Goal: Information Seeking & Learning: Learn about a topic

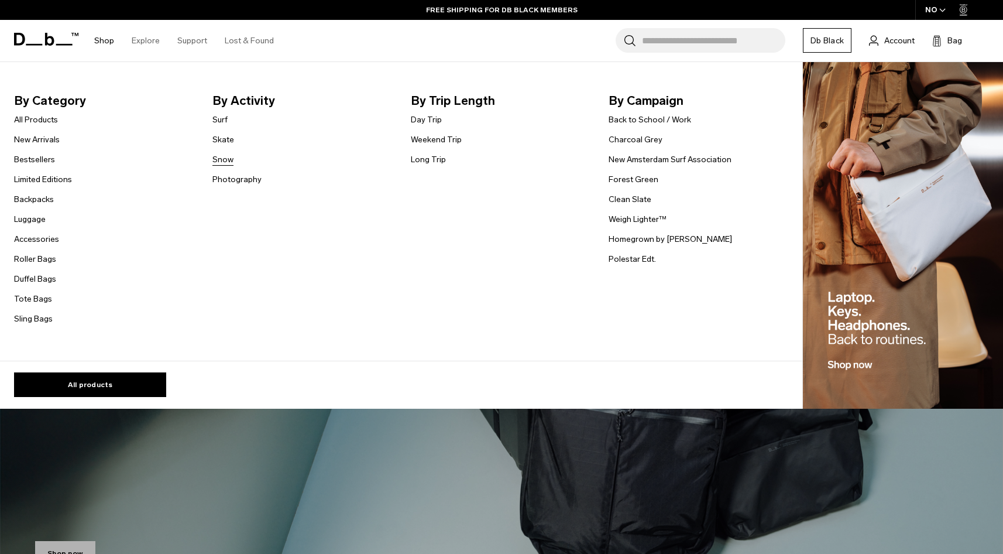
click at [224, 161] on link "Snow" at bounding box center [222, 159] width 21 height 12
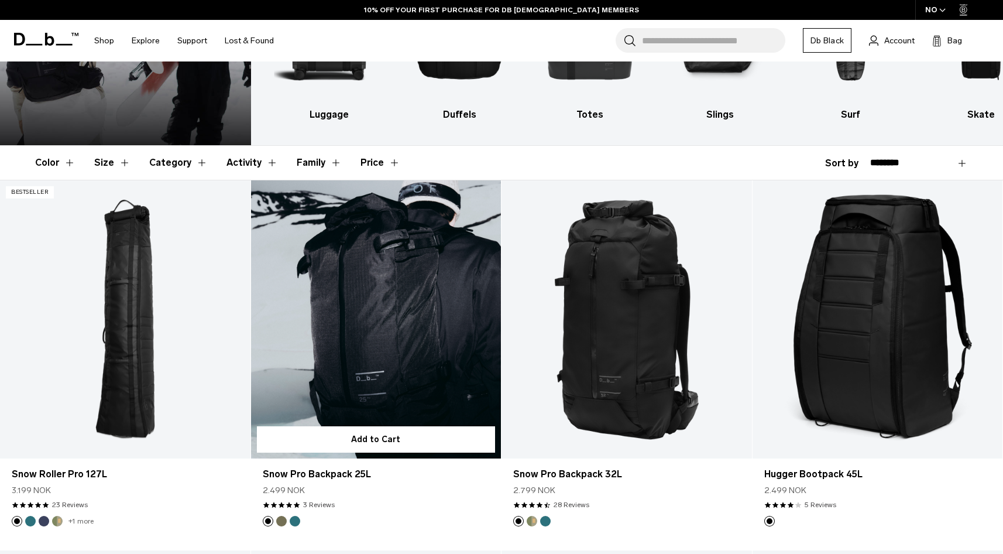
scroll to position [168, 0]
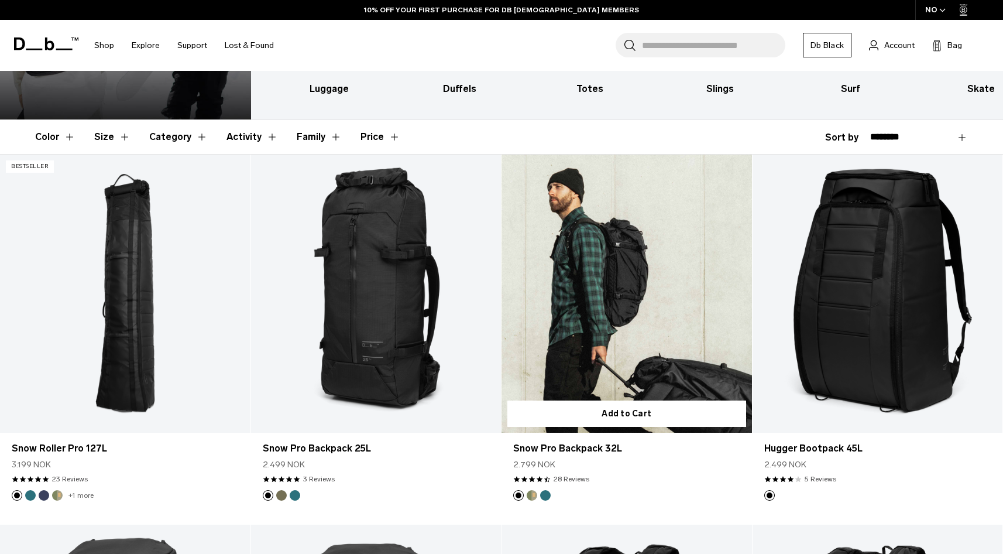
click at [615, 290] on link "Snow Pro Backpack 32L" at bounding box center [626, 293] width 250 height 278
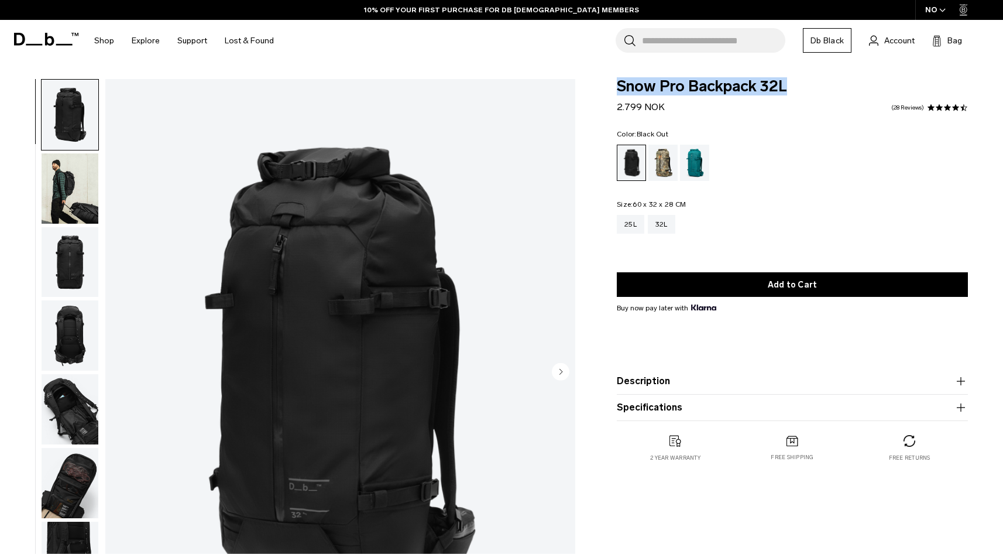
drag, startPoint x: 617, startPoint y: 84, endPoint x: 815, endPoint y: 81, distance: 197.2
click at [815, 81] on span "Snow Pro Backpack 32L" at bounding box center [792, 86] width 351 height 15
copy span "Snow Pro Backpack 32L"
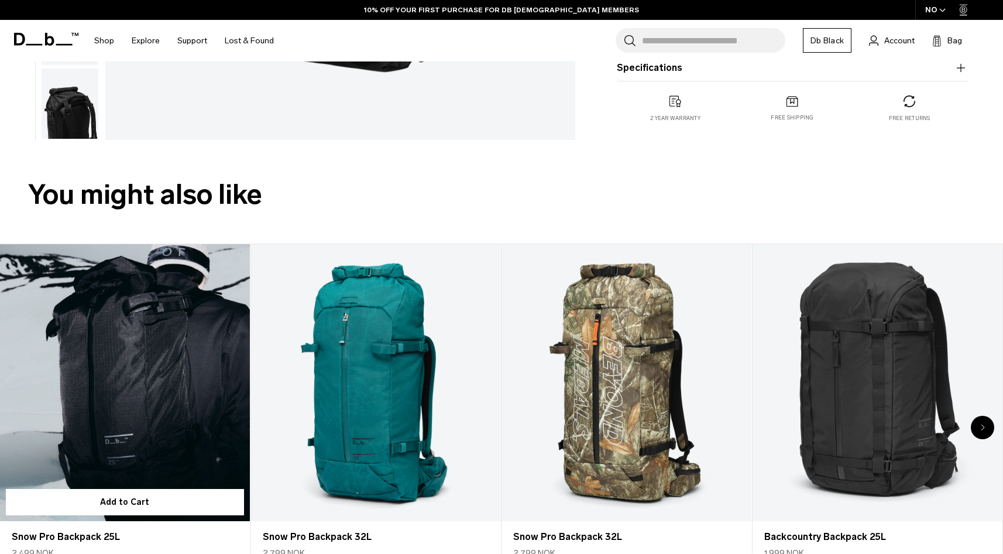
scroll to position [593, 0]
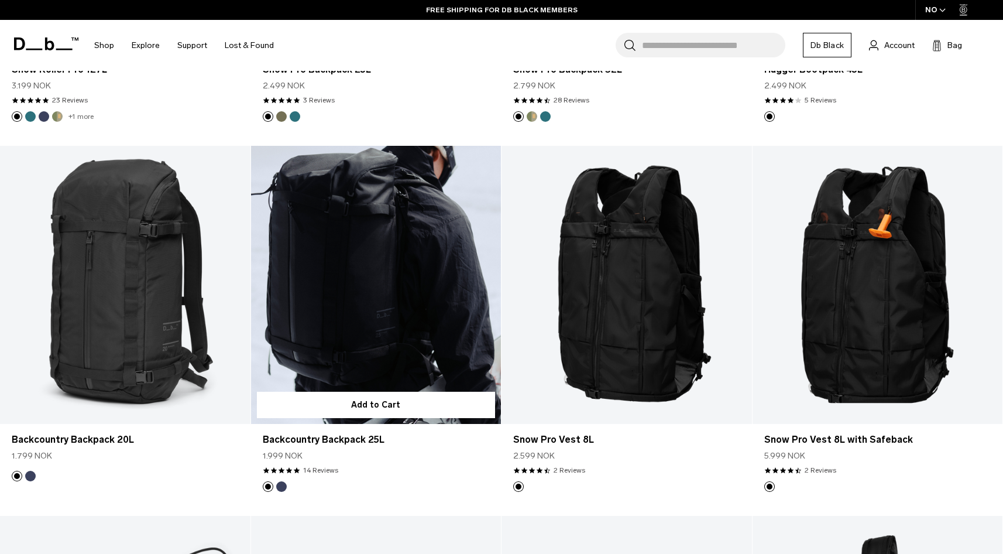
scroll to position [554, 0]
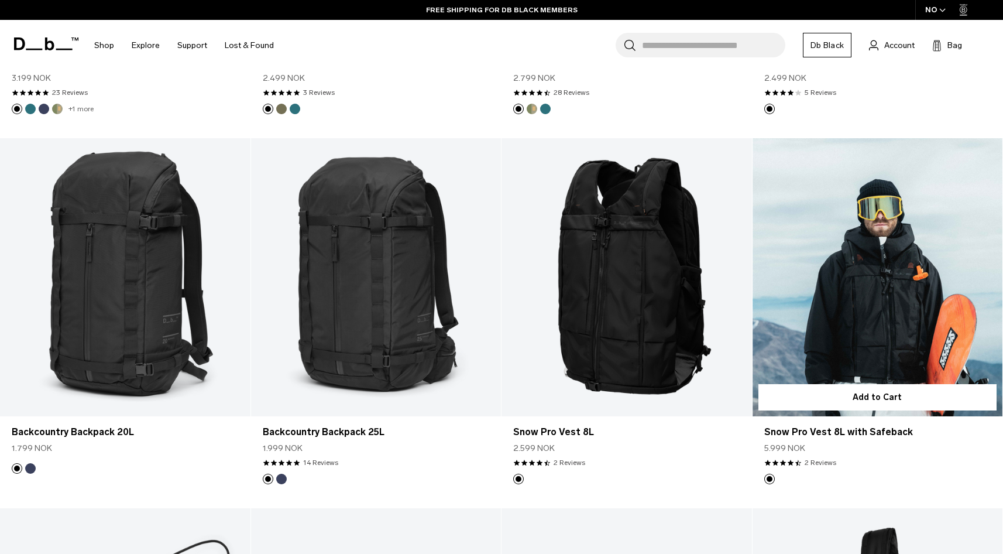
click at [840, 300] on link "Snow Pro Vest 8L with Safeback" at bounding box center [878, 277] width 250 height 278
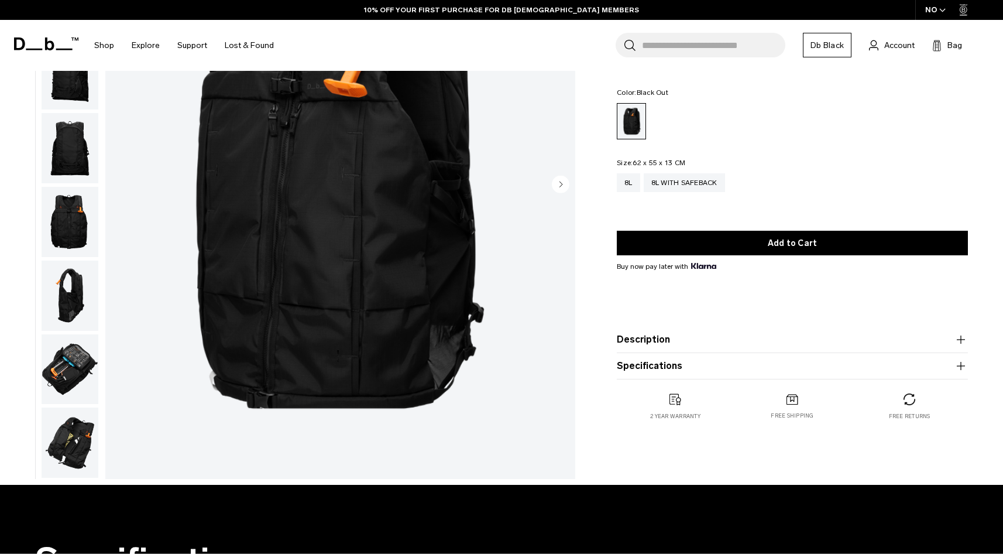
scroll to position [188, 0]
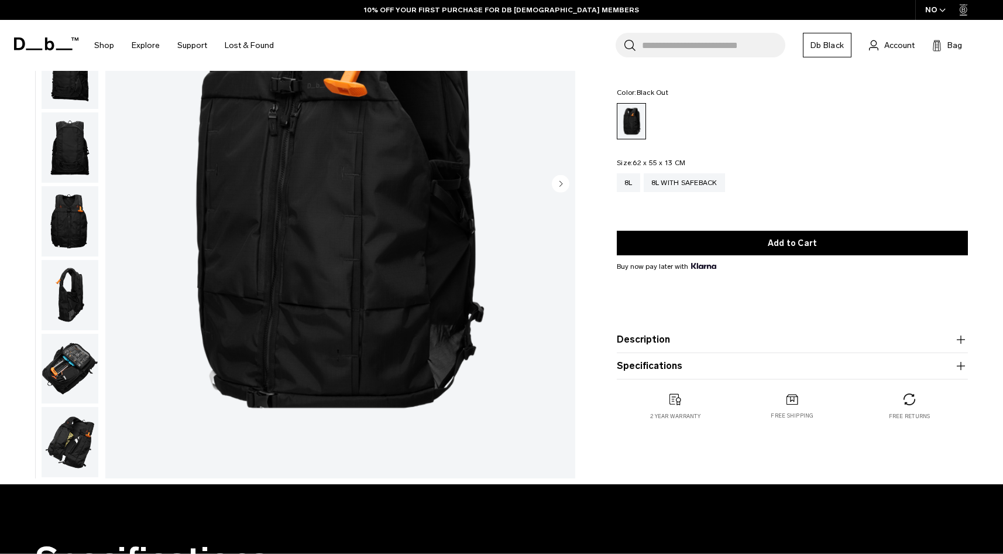
click at [91, 362] on img "button" at bounding box center [70, 369] width 57 height 70
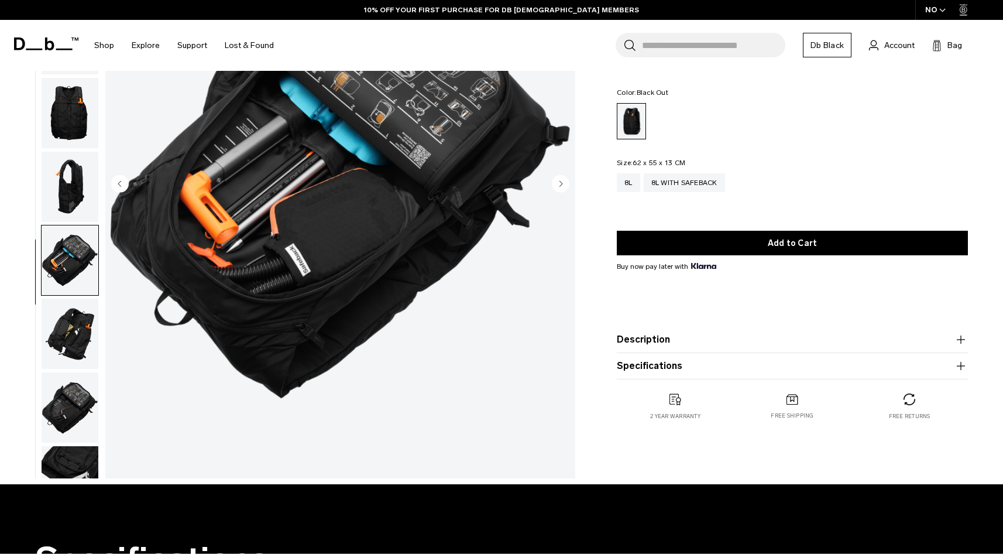
scroll to position [147, 0]
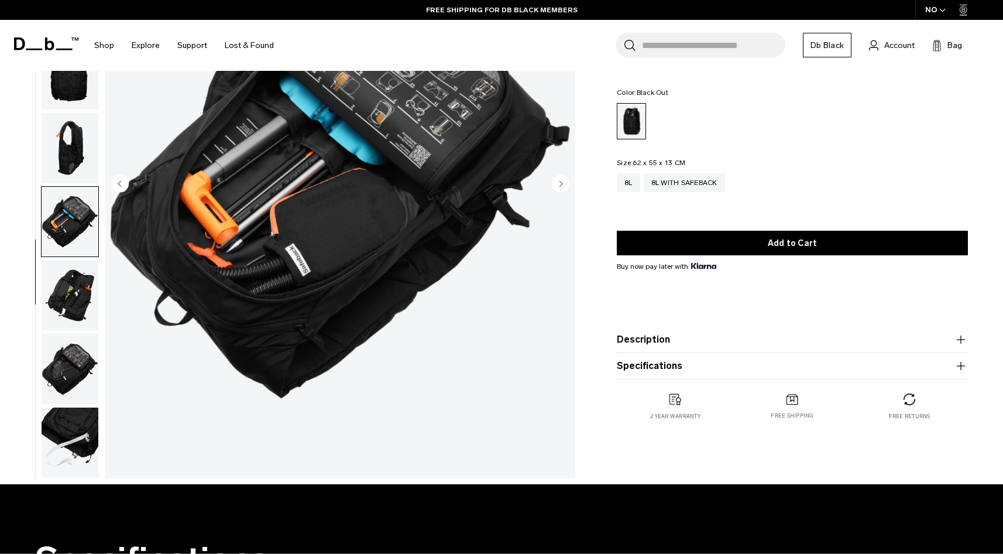
click at [61, 303] on img "button" at bounding box center [70, 295] width 57 height 70
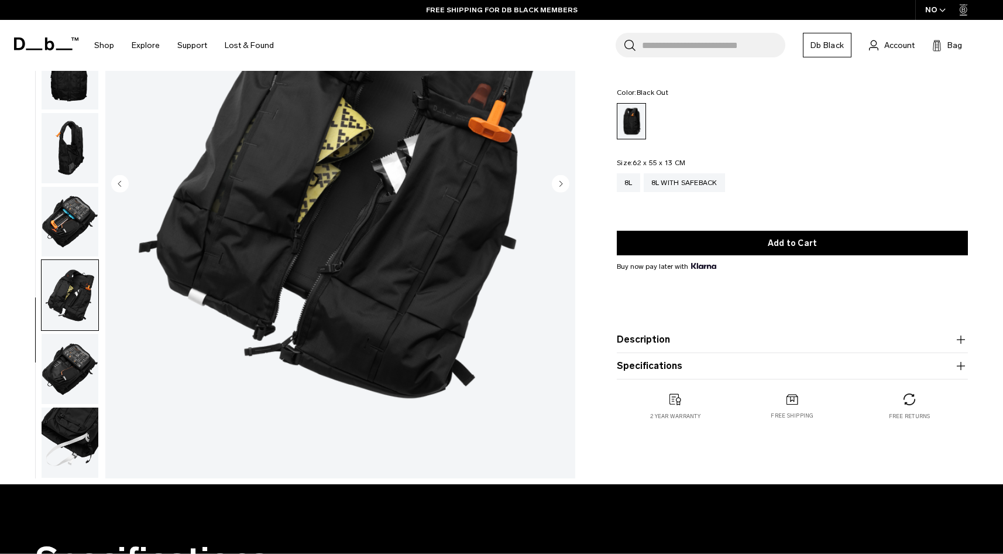
click at [67, 367] on img "button" at bounding box center [70, 369] width 57 height 70
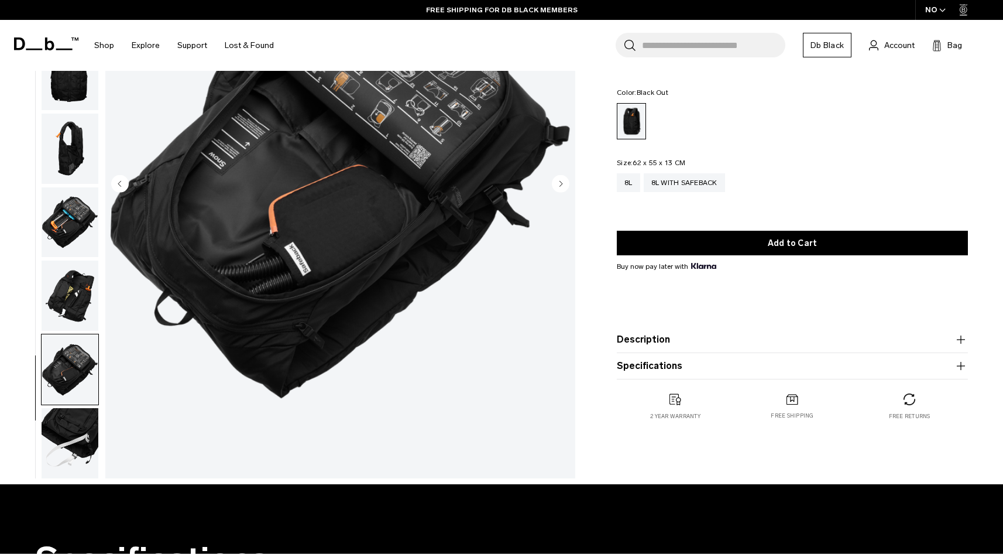
click at [75, 435] on img "button" at bounding box center [70, 443] width 57 height 70
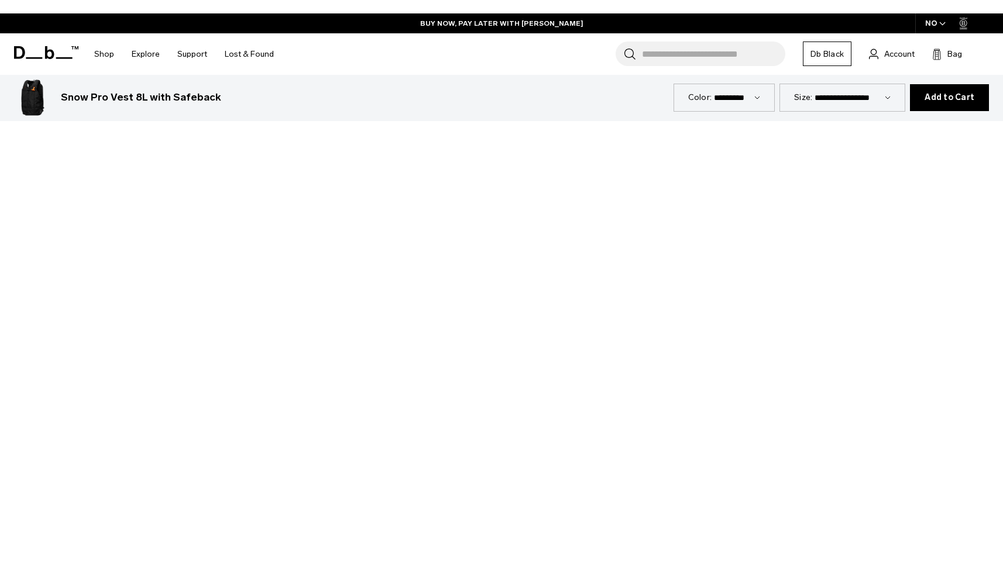
scroll to position [2533, 0]
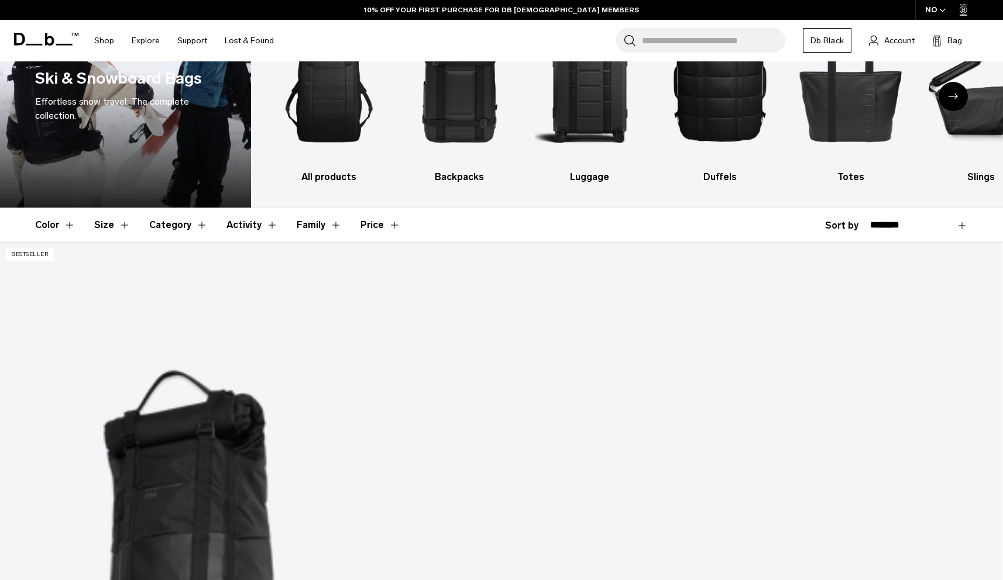
scroll to position [83, 0]
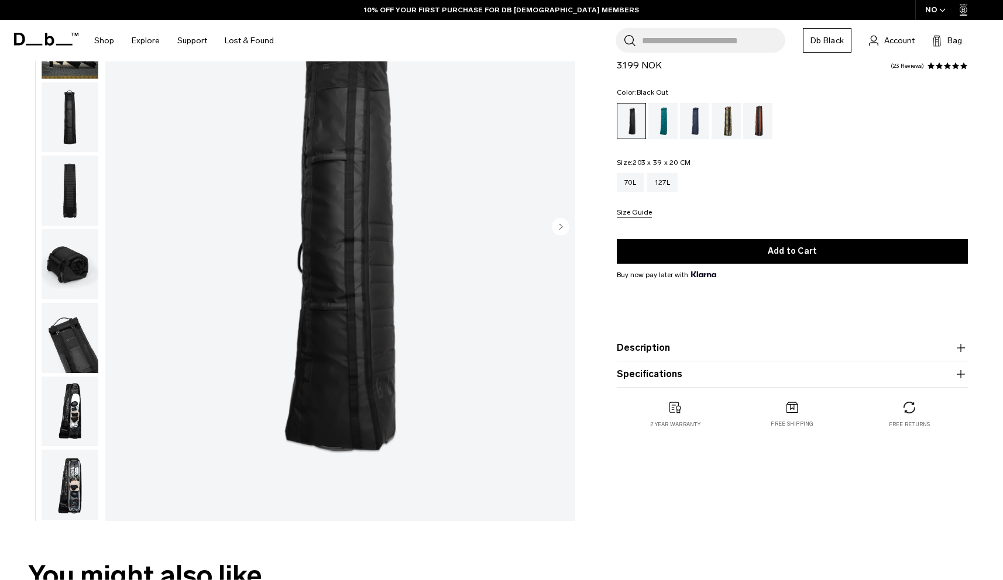
scroll to position [184, 0]
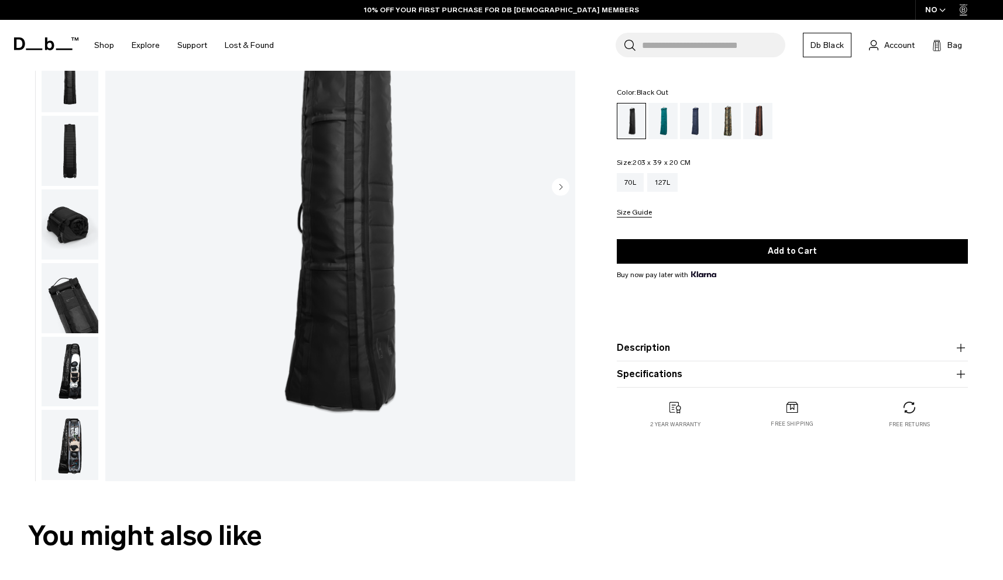
click at [67, 379] on img "button" at bounding box center [70, 372] width 57 height 70
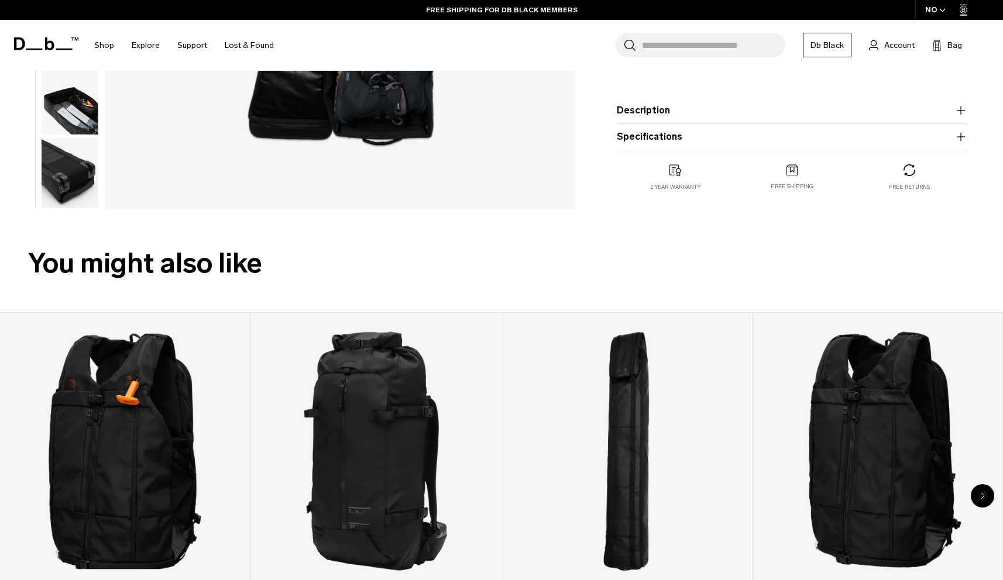
scroll to position [276, 0]
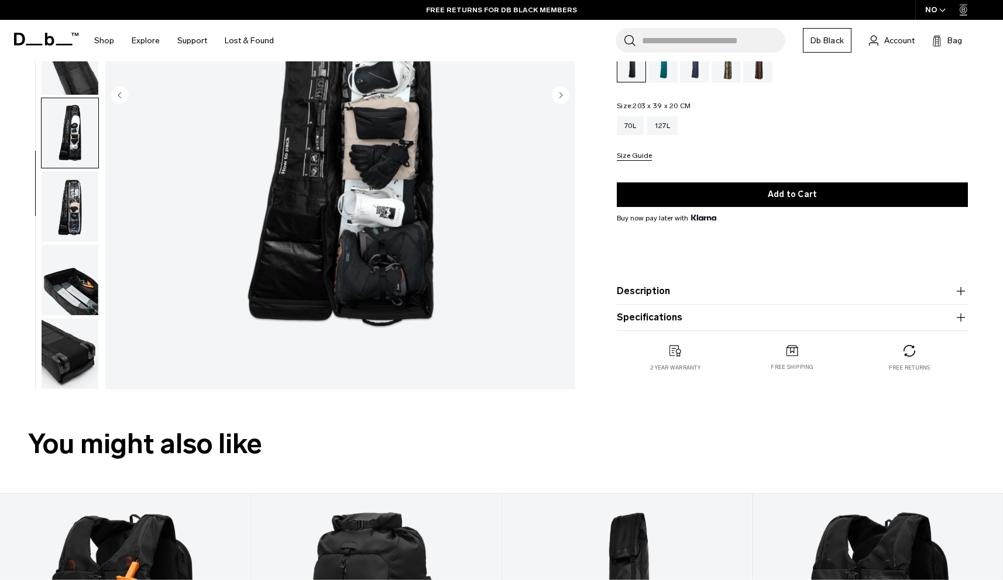
click at [713, 287] on button "Description" at bounding box center [792, 291] width 351 height 14
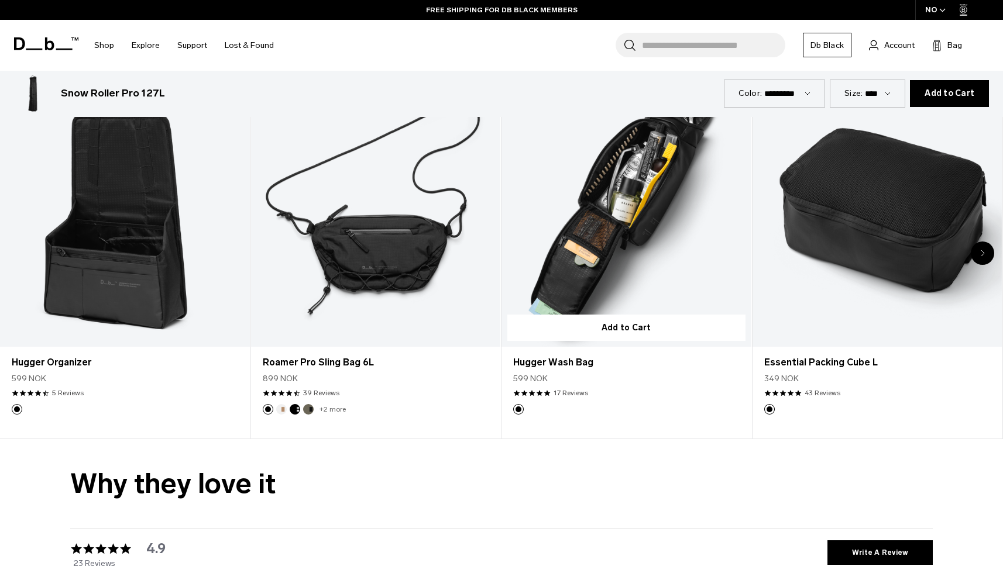
scroll to position [3186, 0]
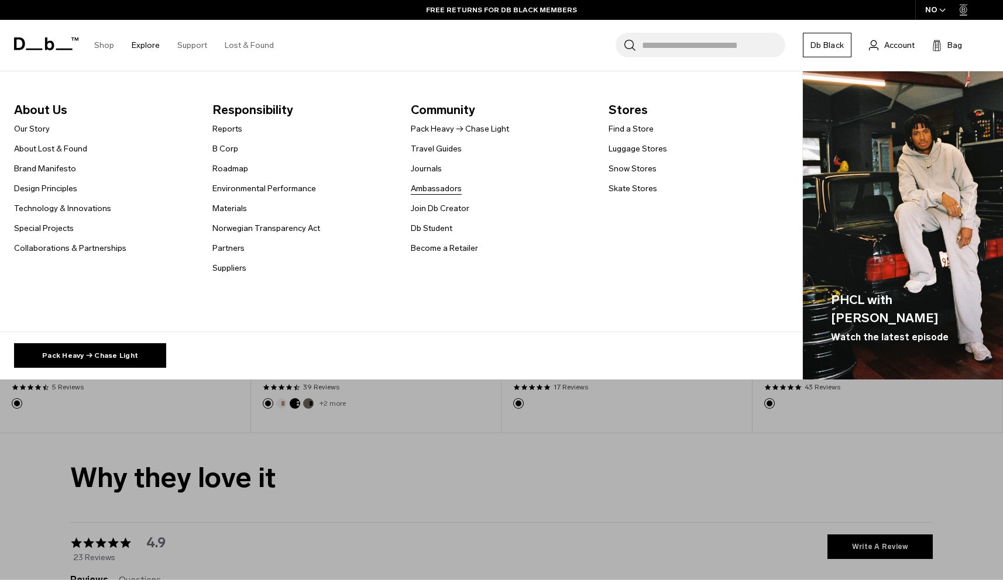
click at [421, 190] on link "Ambassadors" at bounding box center [436, 189] width 51 height 12
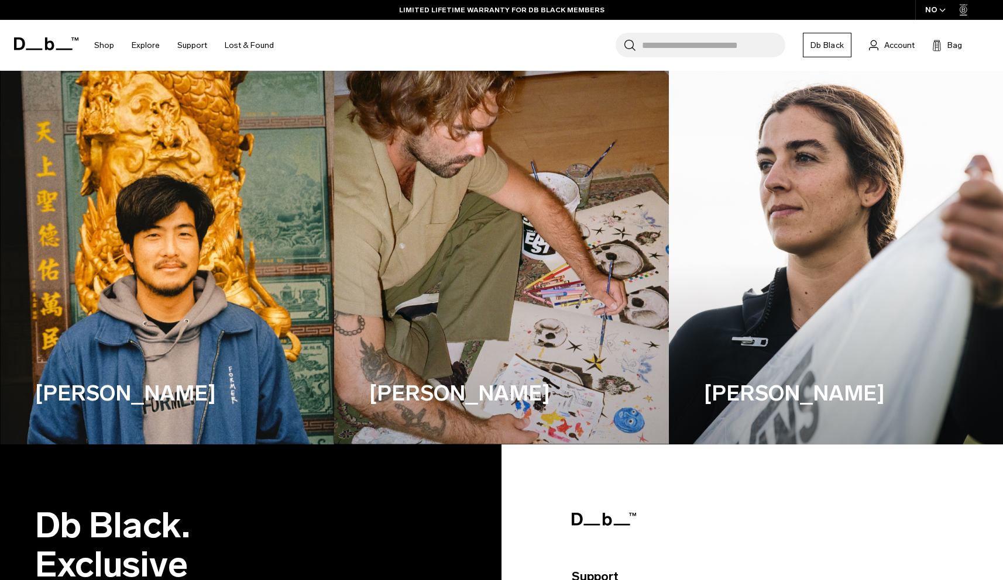
scroll to position [3676, 0]
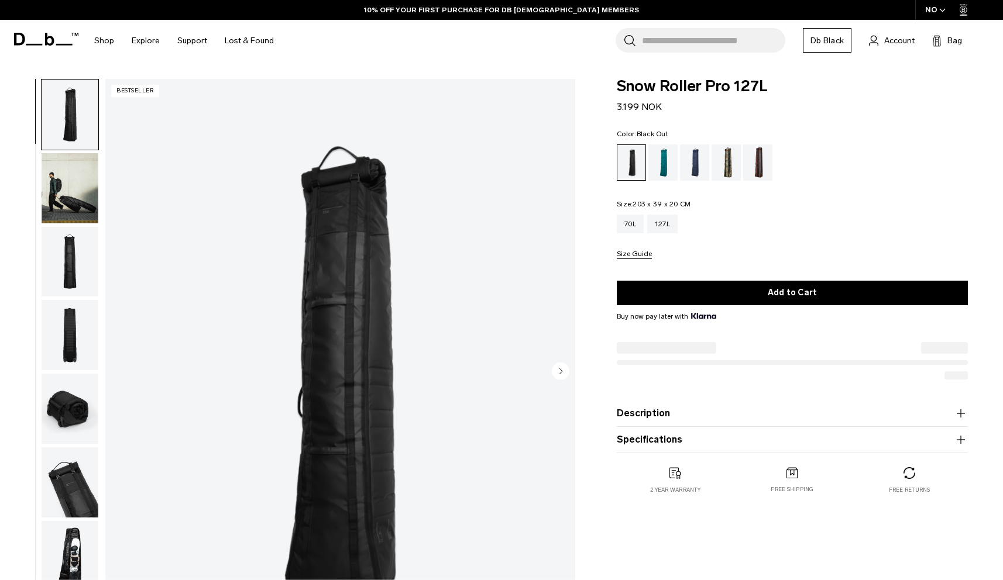
scroll to position [2408, 0]
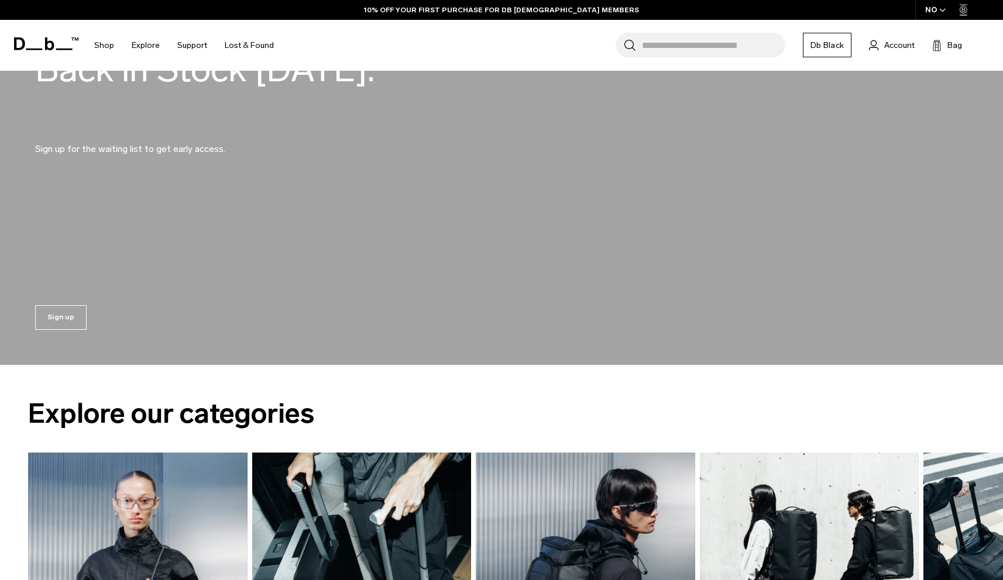
scroll to position [1177, 0]
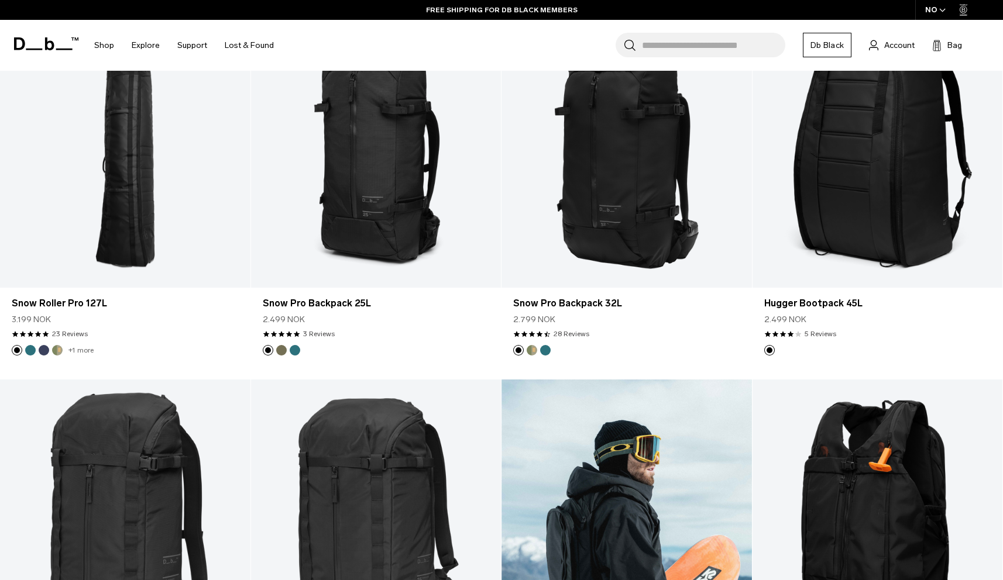
scroll to position [254, 0]
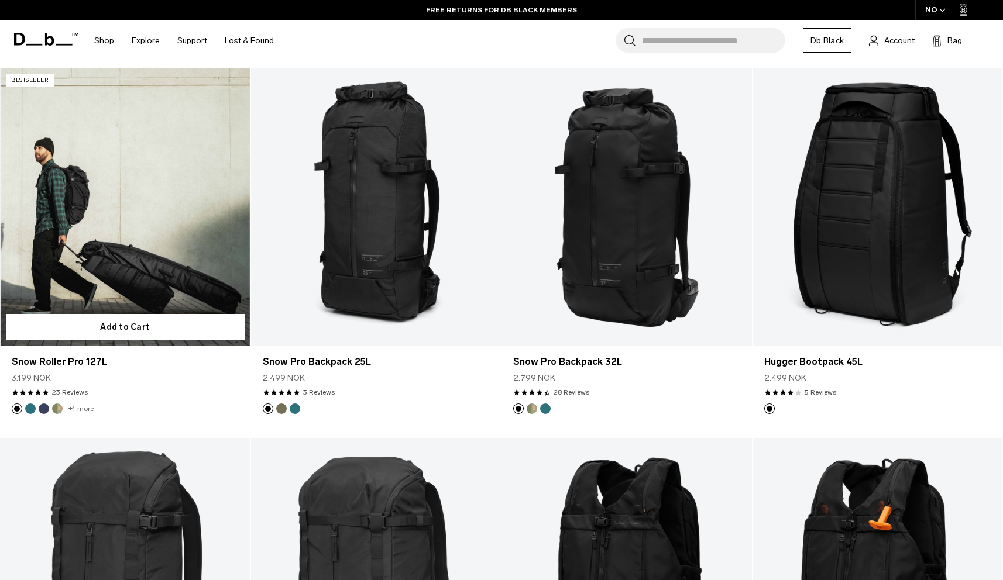
click at [109, 209] on link "Snow Roller Pro 127L" at bounding box center [125, 207] width 250 height 278
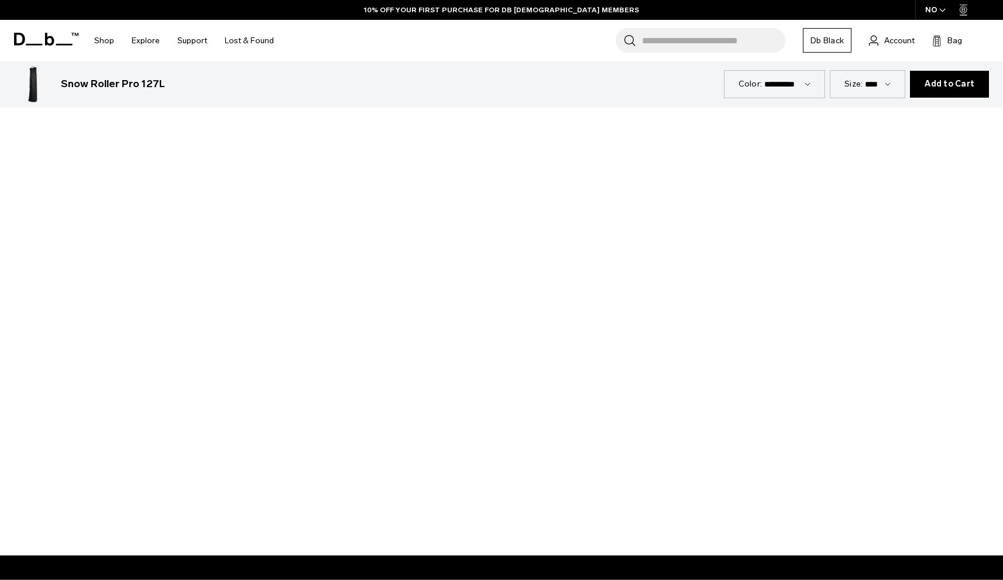
click at [503, 274] on div at bounding box center [501, 274] width 1003 height 564
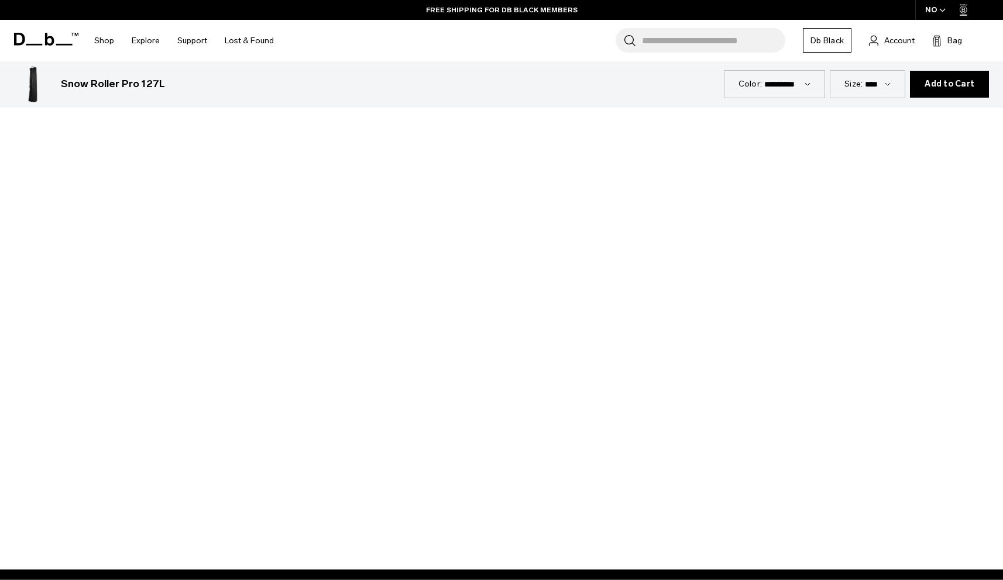
scroll to position [1149, 0]
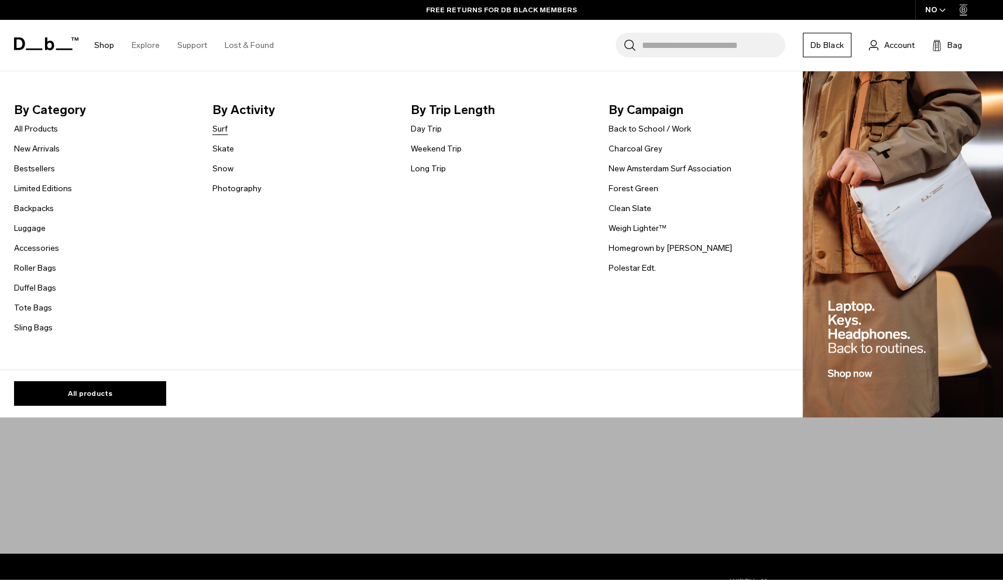
click at [218, 129] on link "Surf" at bounding box center [219, 129] width 15 height 12
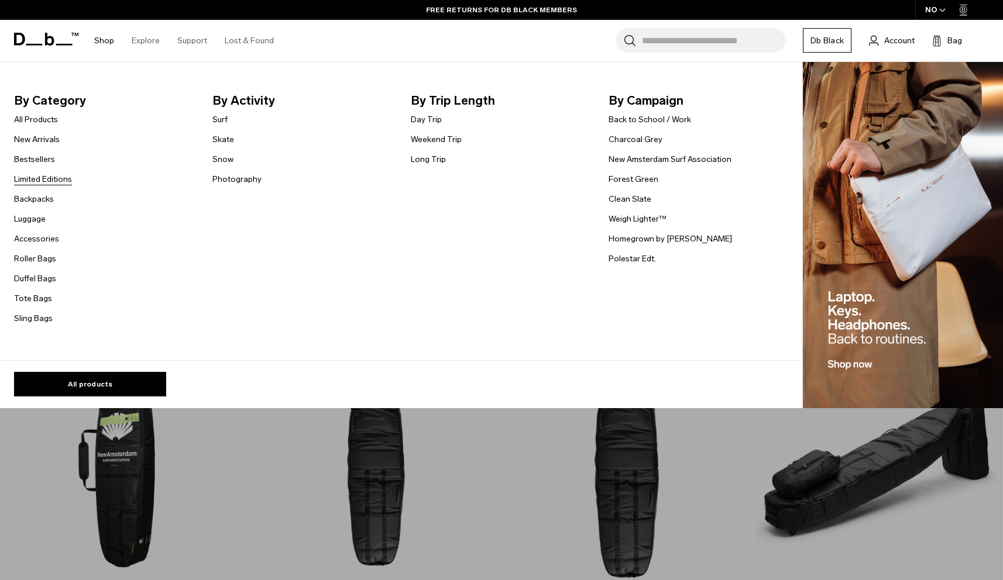
click at [47, 177] on link "Limited Editions" at bounding box center [43, 179] width 58 height 12
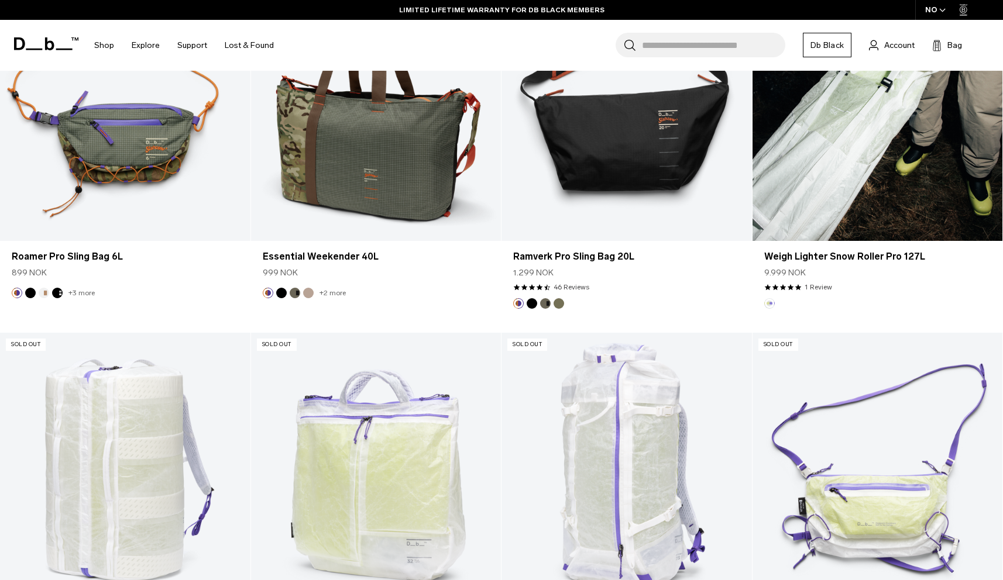
scroll to position [738, 0]
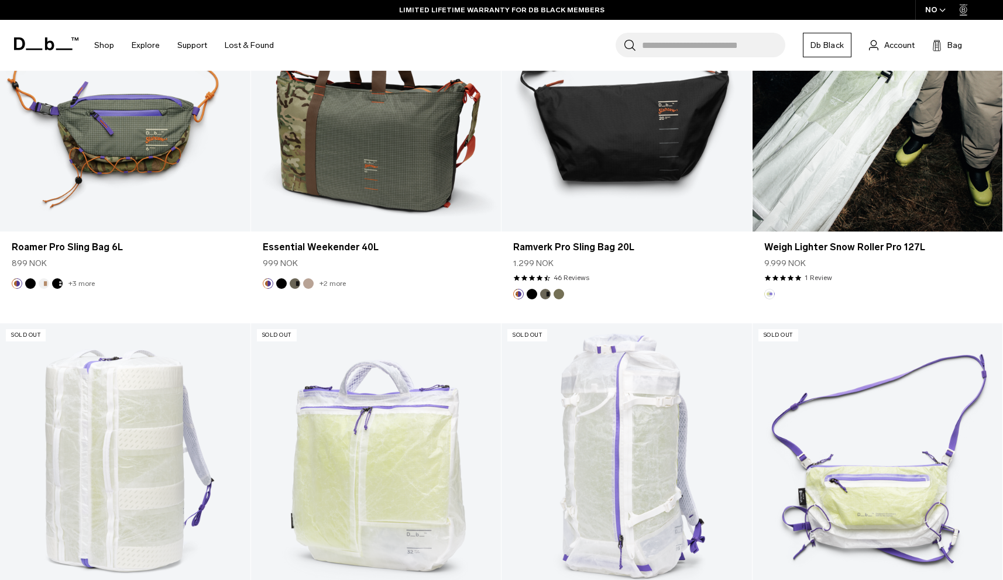
click at [870, 217] on link "Weigh Lighter Snow Roller Pro 127L" at bounding box center [878, 93] width 250 height 278
